Goal: Task Accomplishment & Management: Complete application form

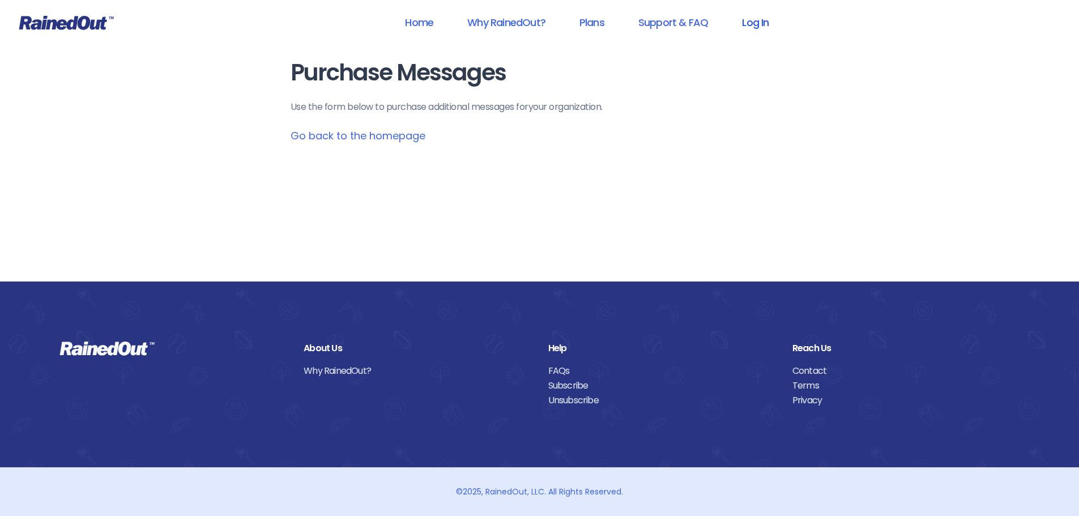
click at [750, 19] on link "Log In" at bounding box center [756, 22] width 56 height 25
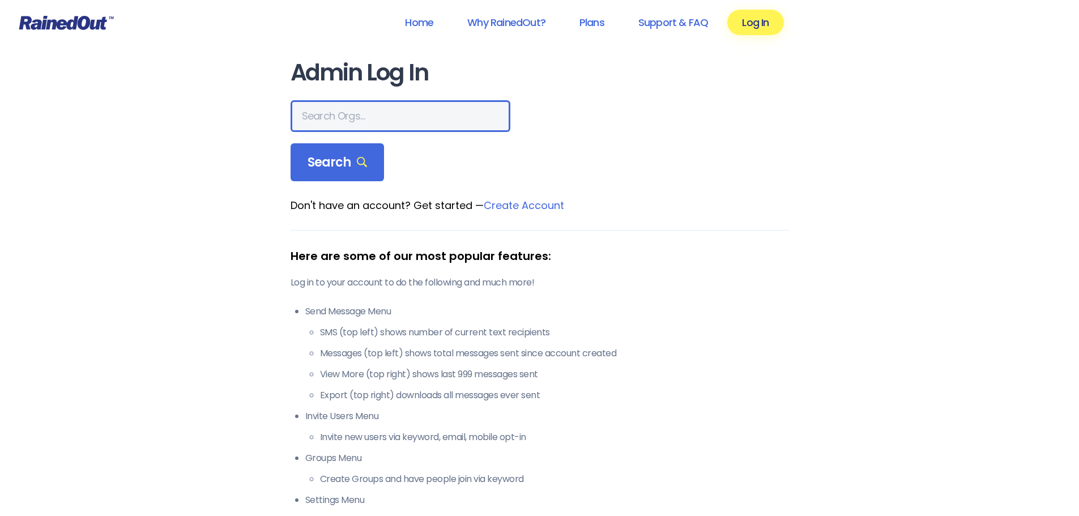
click at [396, 108] on input "text" at bounding box center [401, 116] width 220 height 32
type input "[PERSON_NAME] brands"
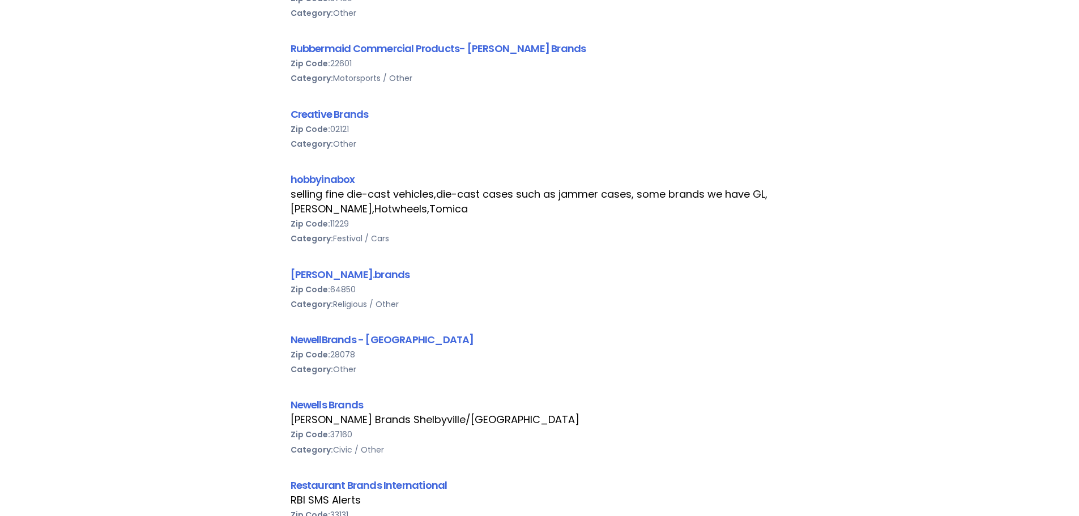
scroll to position [510, 0]
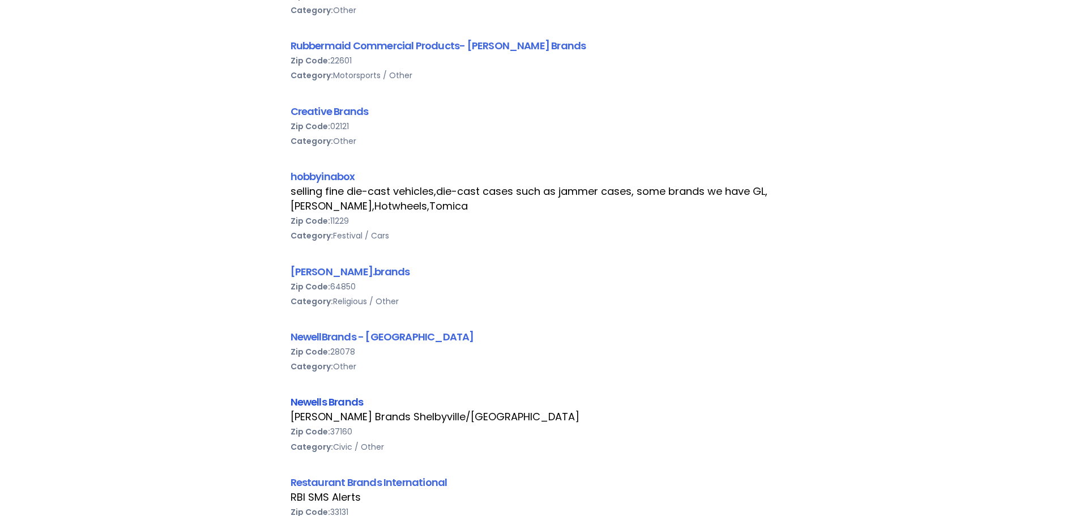
click at [312, 401] on link "Newells Brands" at bounding box center [327, 402] width 73 height 14
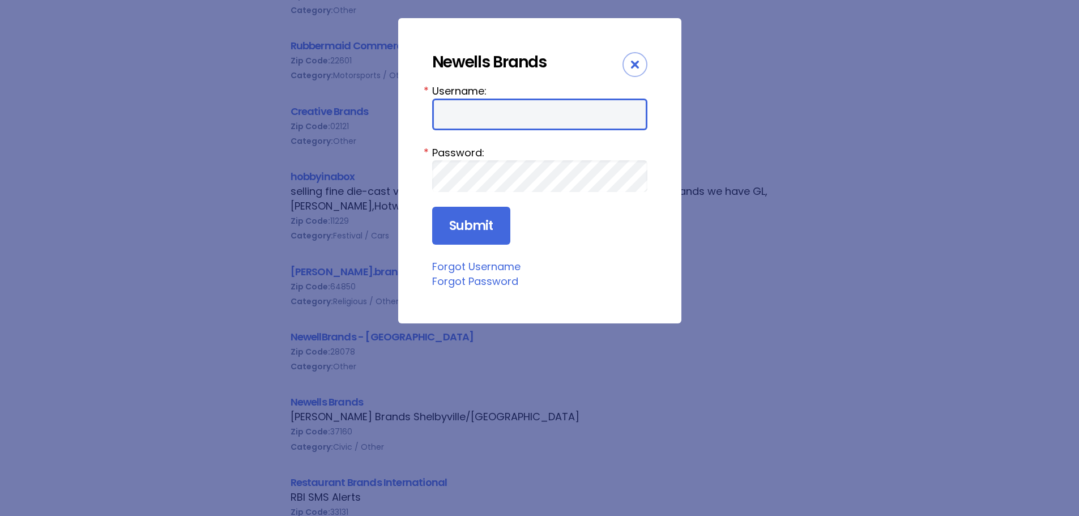
click at [530, 101] on input "Username:" at bounding box center [539, 115] width 215 height 32
type input "[PERSON_NAME][EMAIL_ADDRESS][DOMAIN_NAME]"
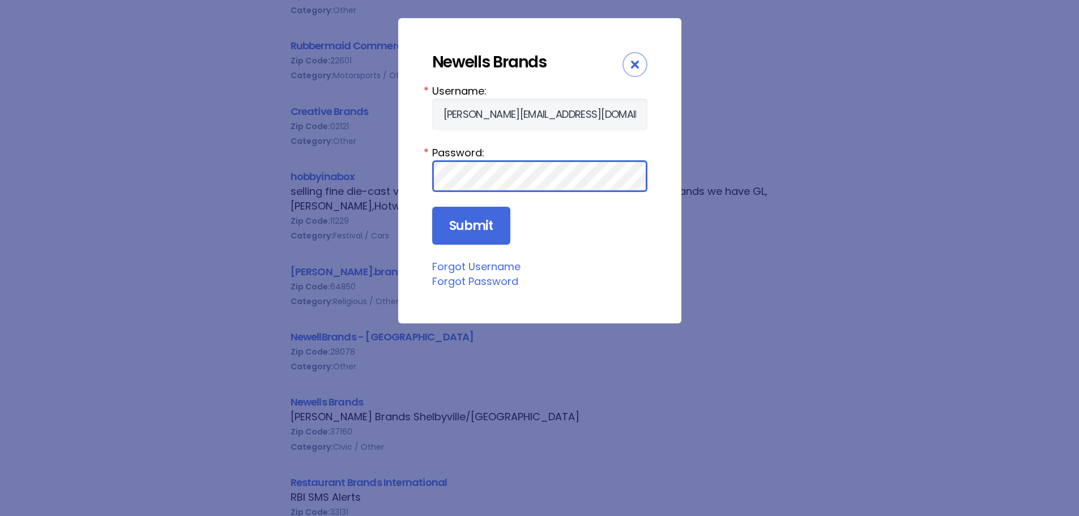
click at [432, 207] on input "Submit" at bounding box center [471, 226] width 78 height 39
